Goal: Find specific page/section: Find specific page/section

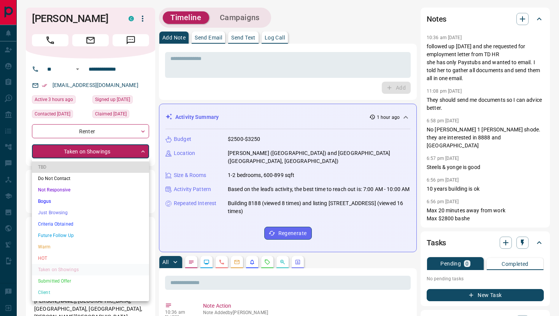
click at [154, 192] on div at bounding box center [279, 158] width 559 height 316
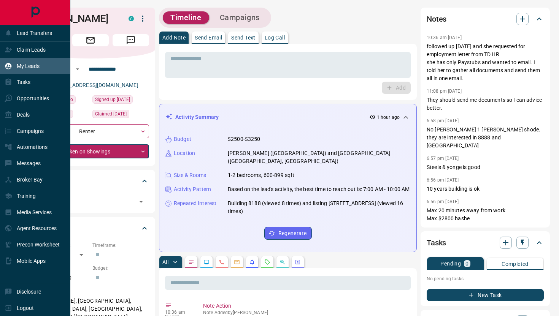
click at [24, 65] on p "My Leads" at bounding box center [28, 66] width 23 height 6
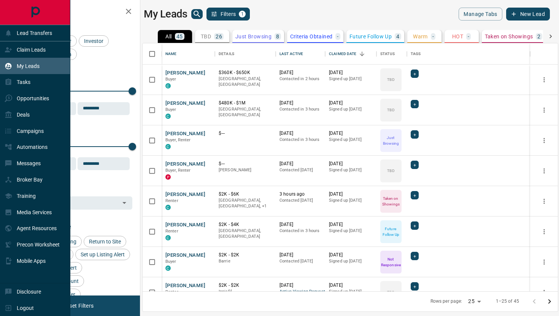
scroll to position [248, 415]
click at [26, 48] on p "Claim Leads" at bounding box center [31, 50] width 29 height 6
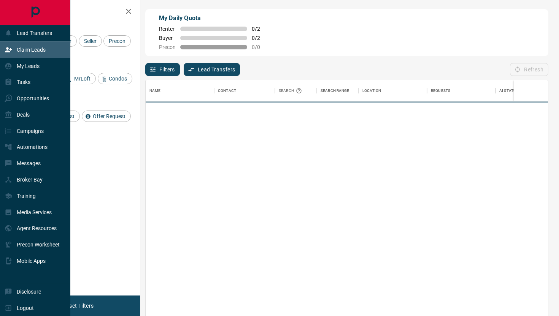
scroll to position [241, 402]
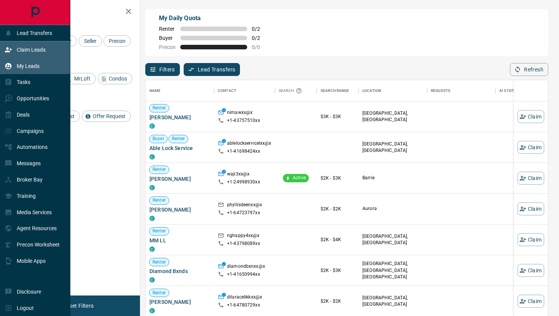
click at [25, 66] on p "My Leads" at bounding box center [28, 66] width 23 height 6
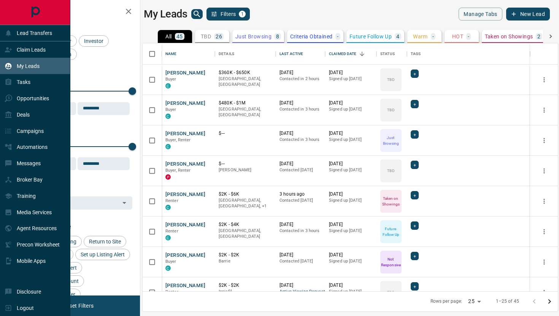
scroll to position [248, 415]
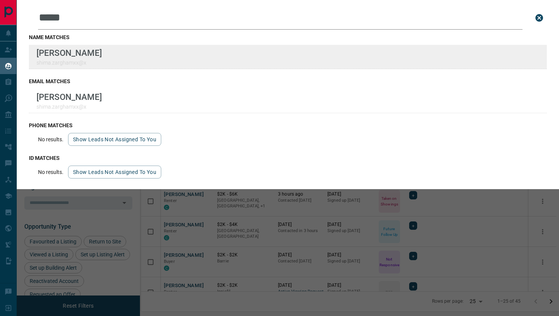
scroll to position [248, 415]
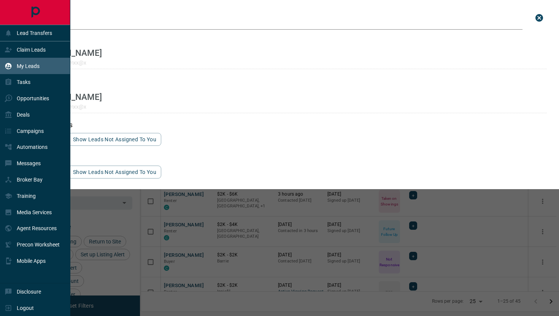
click at [30, 64] on p "My Leads" at bounding box center [28, 66] width 23 height 6
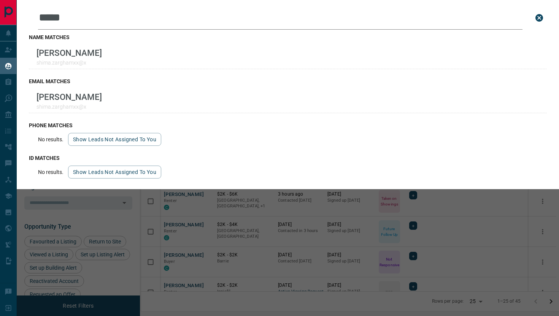
click at [0, 0] on div "Lead Transfers Claim Leads My Leads Tasks Opportunities Deals Campaigns Automat…" at bounding box center [279, 153] width 559 height 307
